Goal: Task Accomplishment & Management: Manage account settings

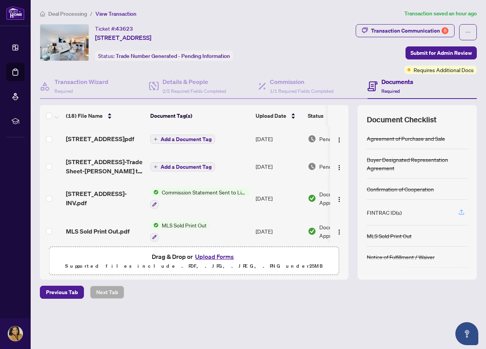
click at [462, 213] on icon "button" at bounding box center [461, 211] width 7 height 7
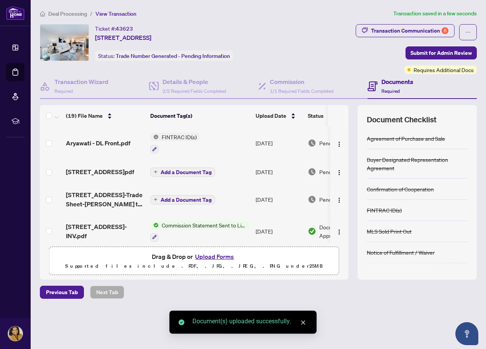
click at [226, 257] on button "Upload Forms" at bounding box center [214, 256] width 43 height 10
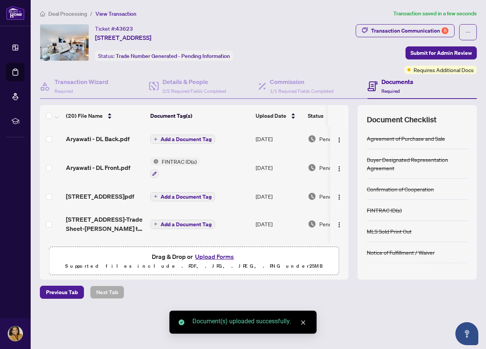
click at [225, 258] on button "Upload Forms" at bounding box center [214, 256] width 43 height 10
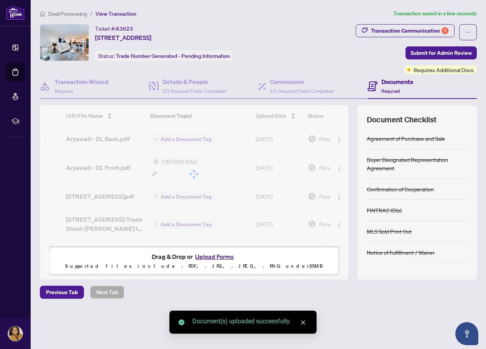
click at [215, 259] on button "Upload Forms" at bounding box center [214, 256] width 43 height 10
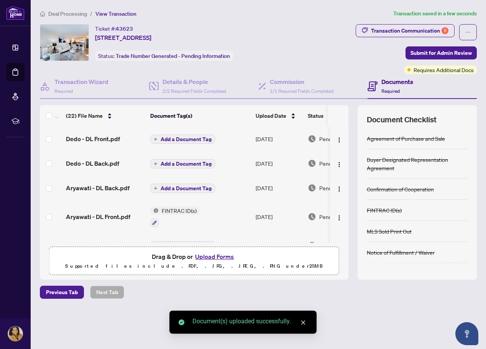
click at [223, 257] on button "Upload Forms" at bounding box center [214, 256] width 43 height 10
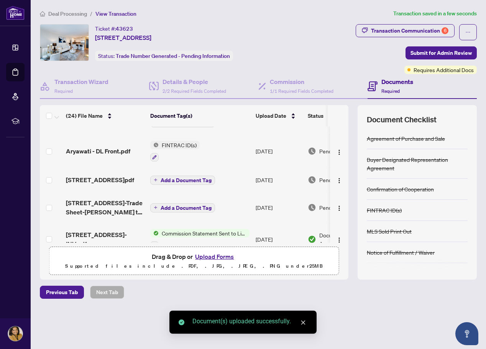
scroll to position [115, 0]
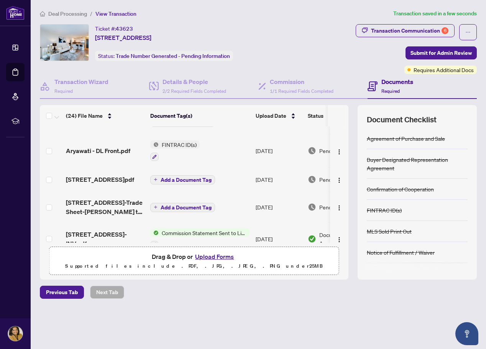
click at [56, 14] on span "Deal Processing" at bounding box center [67, 13] width 39 height 7
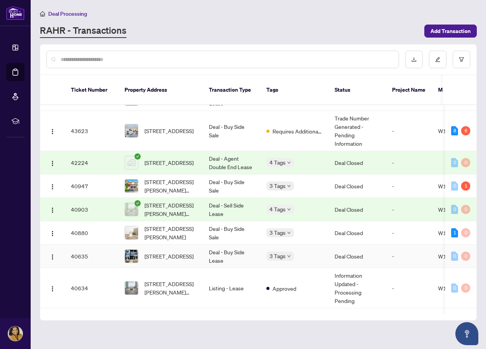
scroll to position [307, 0]
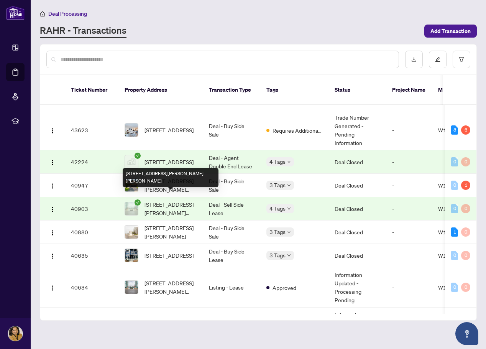
click at [178, 169] on div "[STREET_ADDRESS][PERSON_NAME][PERSON_NAME]" at bounding box center [171, 177] width 96 height 19
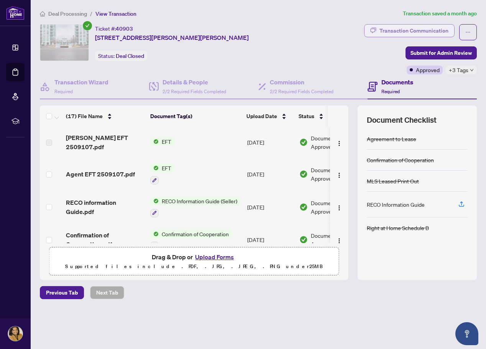
click at [400, 28] on div "Transaction Communication" at bounding box center [413, 31] width 69 height 12
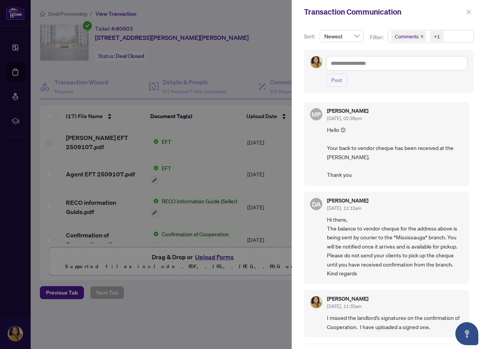
click at [470, 9] on span "button" at bounding box center [468, 12] width 5 height 12
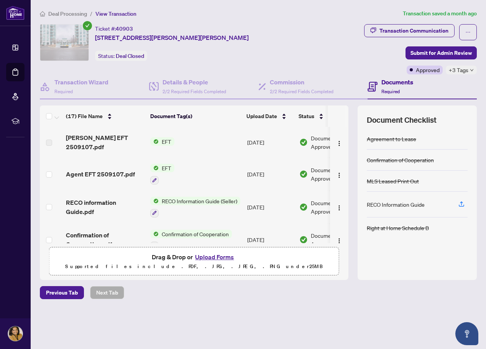
click at [67, 12] on span "Deal Processing" at bounding box center [67, 13] width 39 height 7
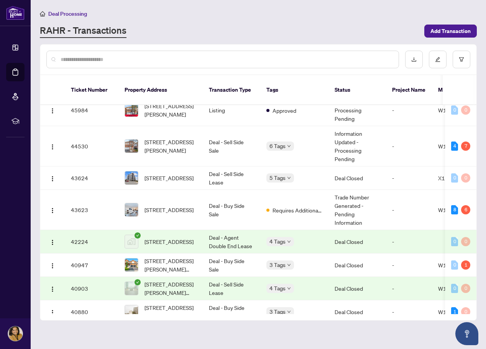
scroll to position [230, 0]
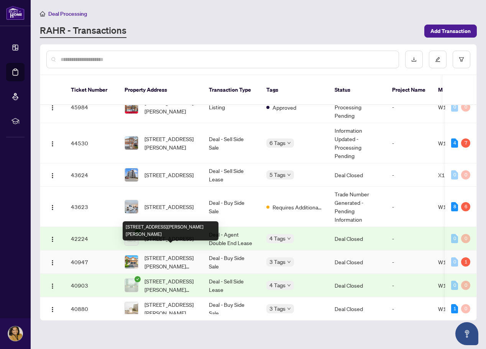
click at [177, 253] on span "[STREET_ADDRESS][PERSON_NAME][PERSON_NAME]" at bounding box center [170, 261] width 52 height 17
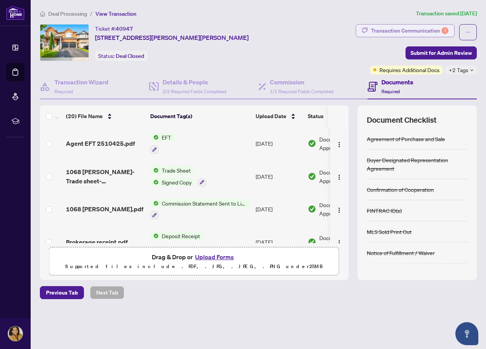
click at [387, 30] on div "Transaction Communication 1" at bounding box center [409, 31] width 77 height 12
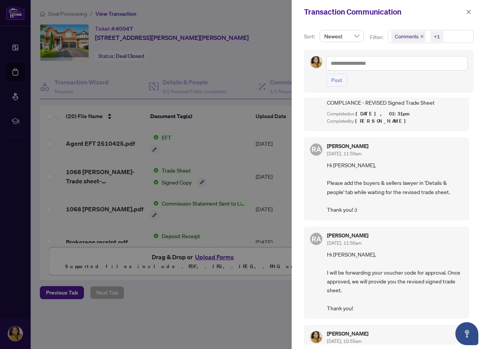
scroll to position [115, 0]
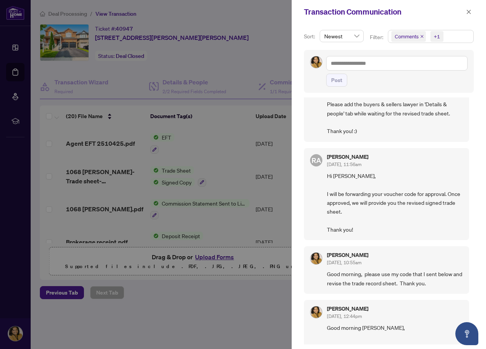
click at [407, 37] on span "Comments" at bounding box center [407, 37] width 24 height 8
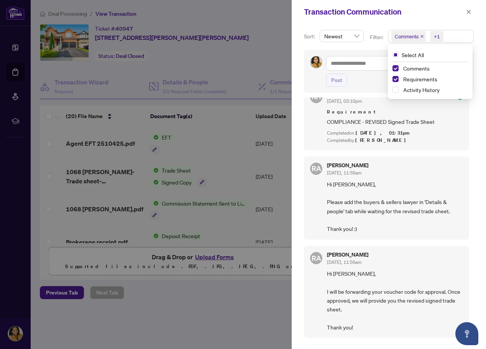
scroll to position [0, 0]
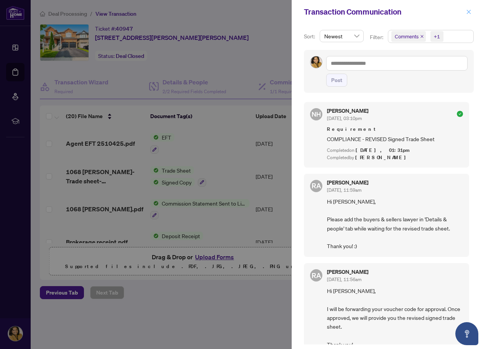
click at [468, 11] on icon "close" at bounding box center [469, 12] width 4 height 4
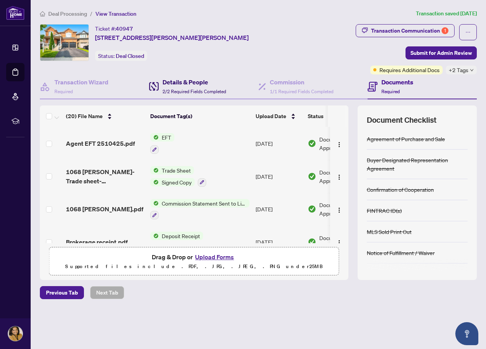
click at [196, 85] on h4 "Details & People" at bounding box center [194, 81] width 64 height 9
